Goal: Find specific page/section: Find specific page/section

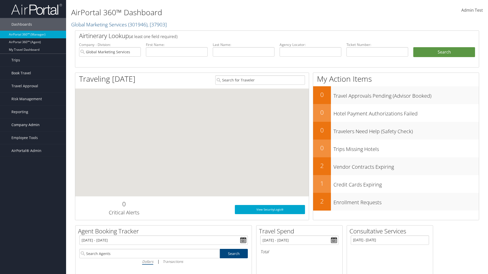
click at [33, 125] on span "Company Admin" at bounding box center [25, 125] width 28 height 13
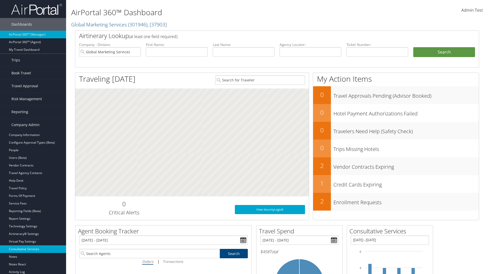
click at [33, 249] on link "Consultative Services" at bounding box center [33, 250] width 66 height 8
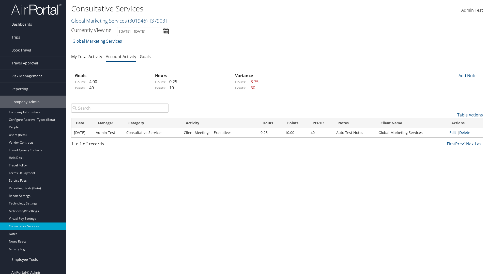
click at [98, 21] on link "Global Marketing Services ( 301946 ) , [ 37903 ]" at bounding box center [118, 20] width 95 height 7
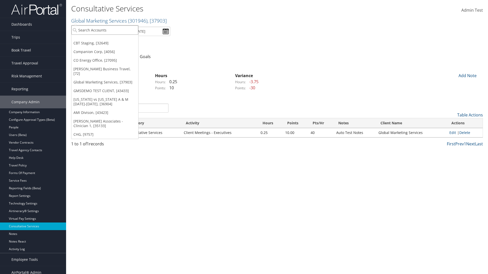
click at [105, 30] on input "search" at bounding box center [104, 29] width 67 height 9
type input "CBTSTG"
